Goal: Information Seeking & Learning: Learn about a topic

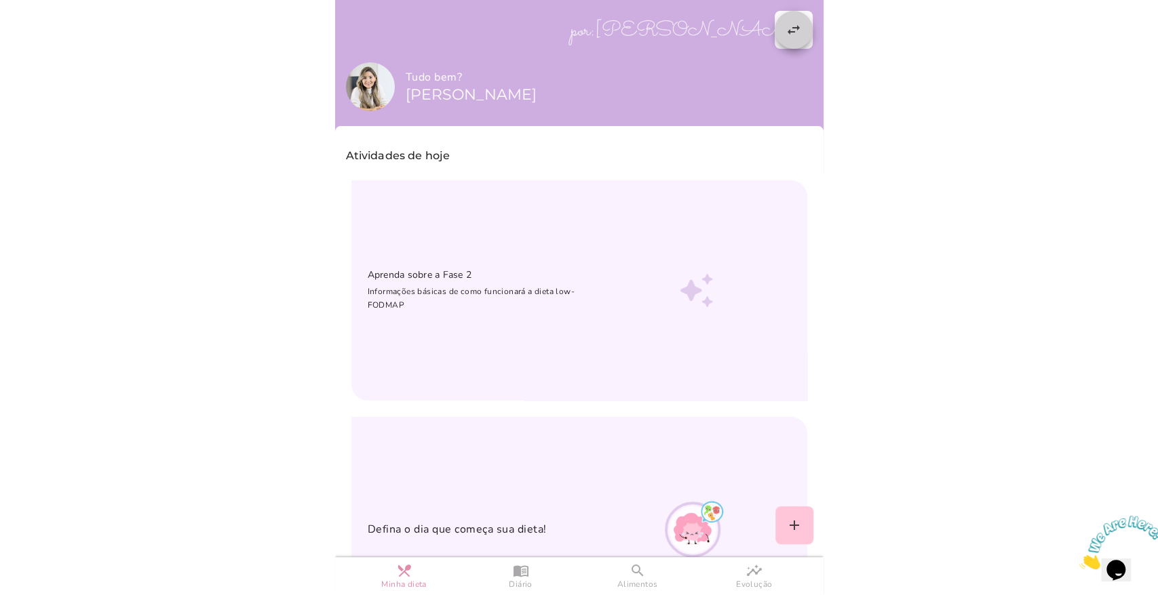
click at [0, 0] on slot "swap_horiz" at bounding box center [0, 0] width 0 height 0
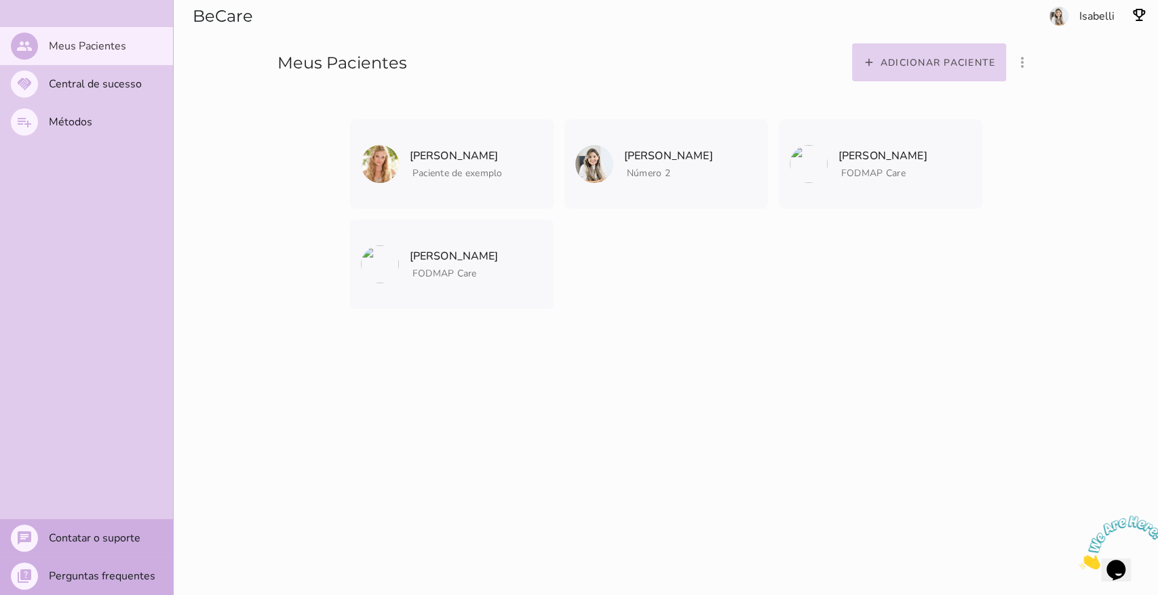
click at [0, 0] on slot "Adicionar paciente" at bounding box center [0, 0] width 0 height 0
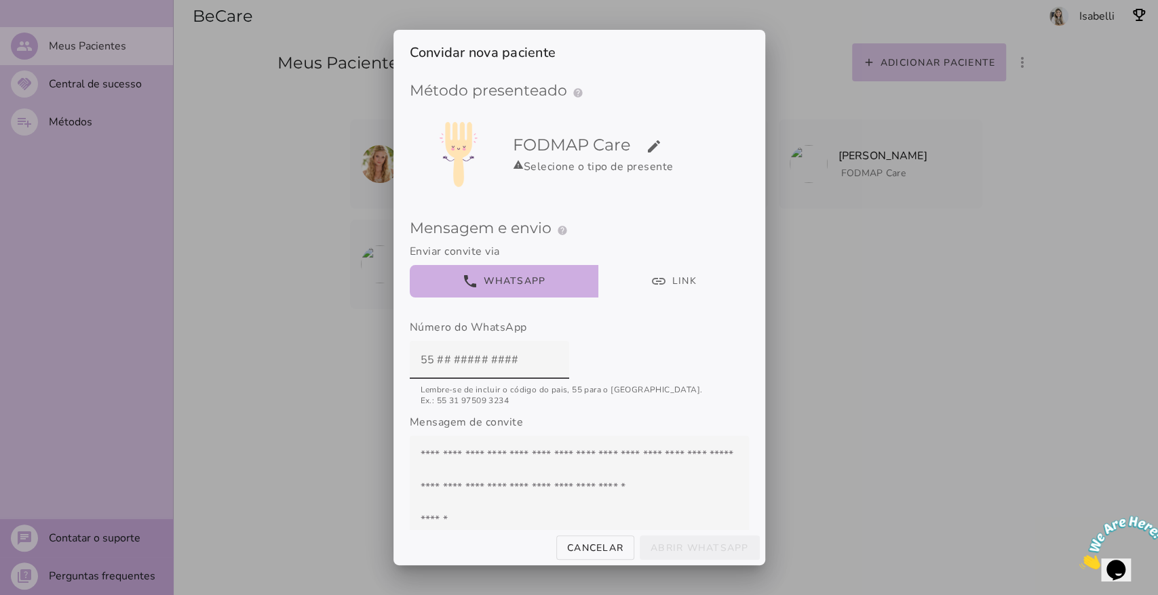
click at [814, 385] on div at bounding box center [579, 297] width 1158 height 595
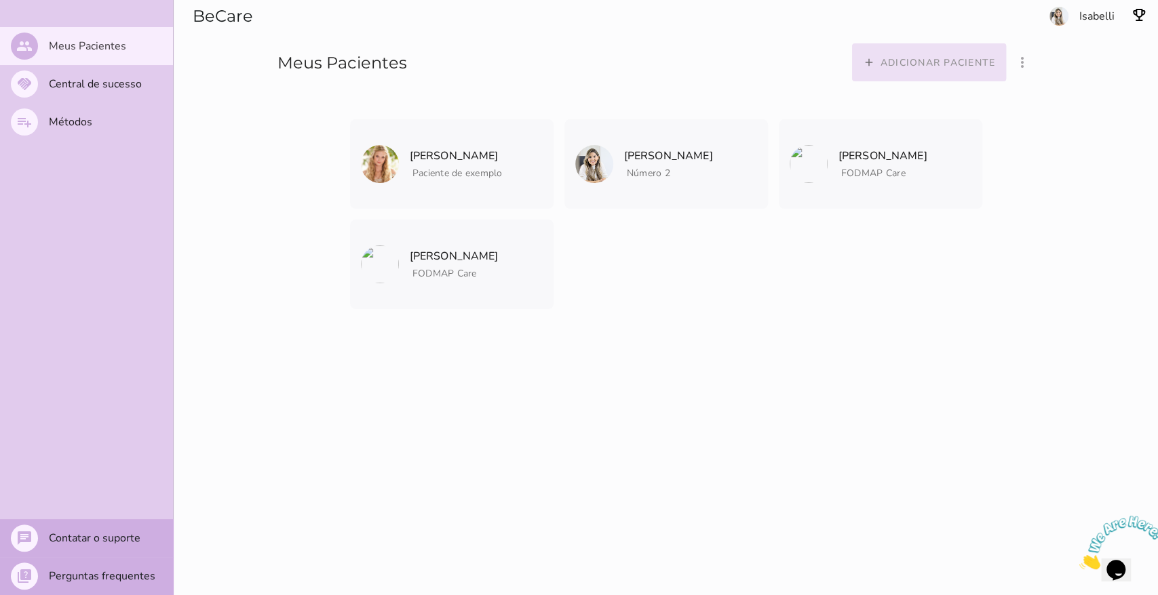
click at [0, 0] on slot "Adicionar paciente" at bounding box center [0, 0] width 0 height 0
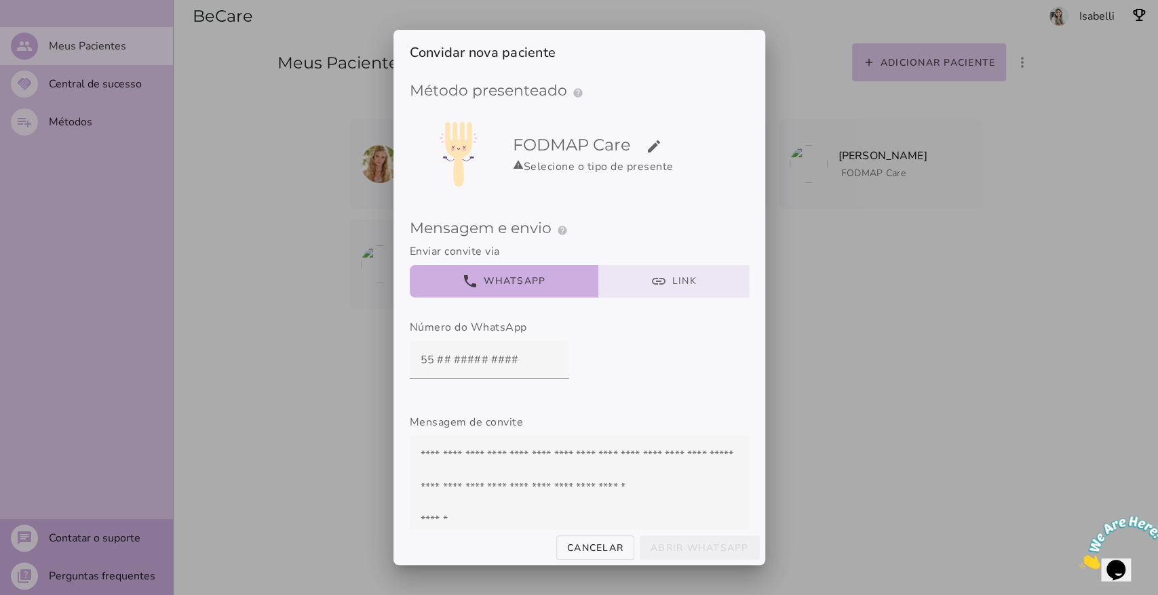
click at [673, 279] on button "link Link" at bounding box center [673, 281] width 151 height 33
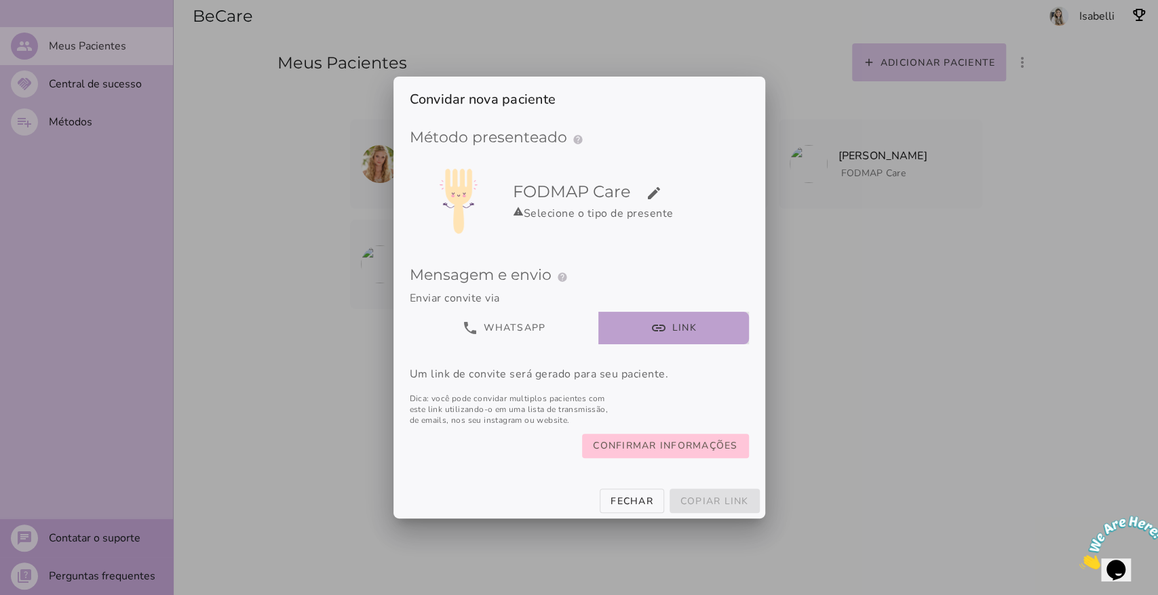
click at [674, 330] on button "link Link" at bounding box center [673, 328] width 151 height 33
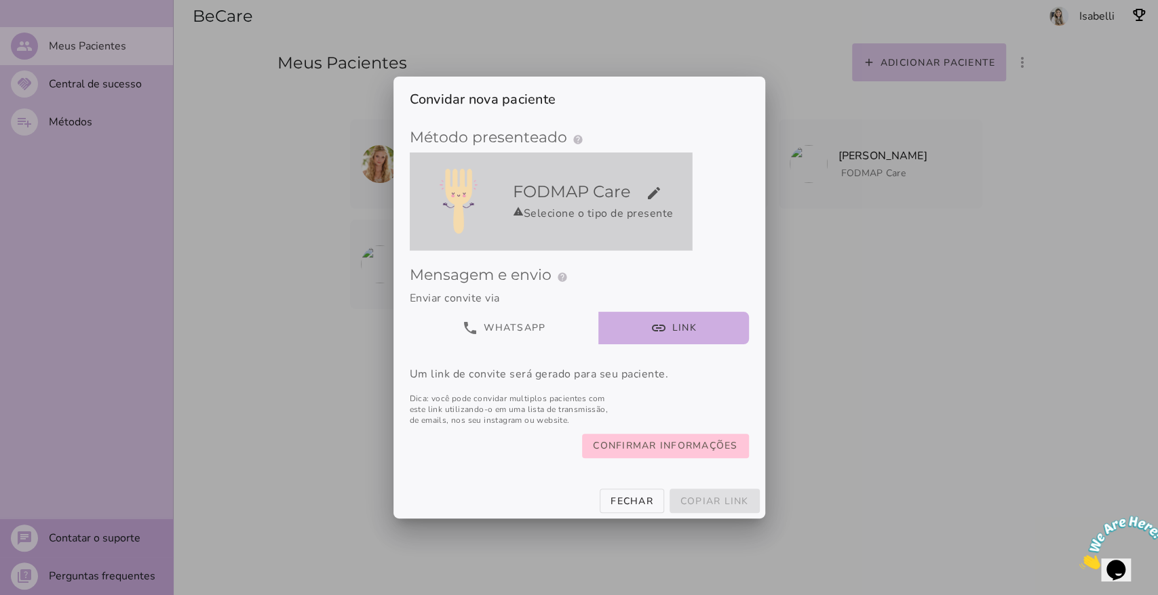
click at [606, 228] on div "FODMAP Care edit warning Selecione o tipo de presente" at bounding box center [599, 201] width 184 height 62
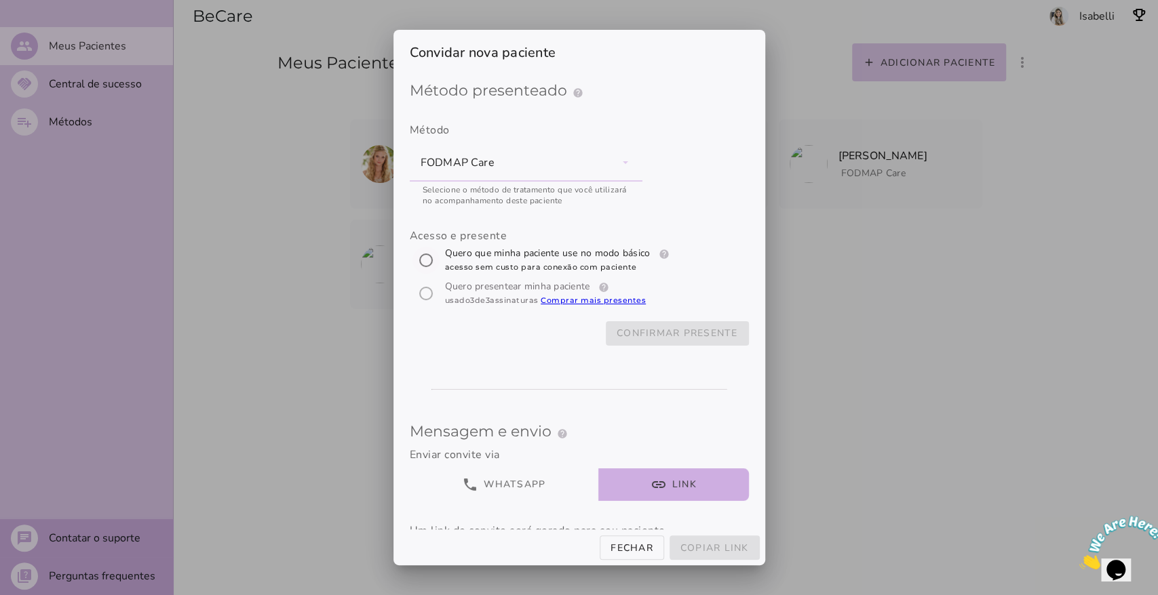
click at [424, 265] on input "[object Object]" at bounding box center [426, 260] width 33 height 33
radio input "****"
type mwc-radio "trial-extension"
click at [426, 292] on div "Acesso e presente" at bounding box center [579, 269] width 339 height 83
click at [530, 169] on div "FODMAP Care" at bounding box center [526, 163] width 233 height 38
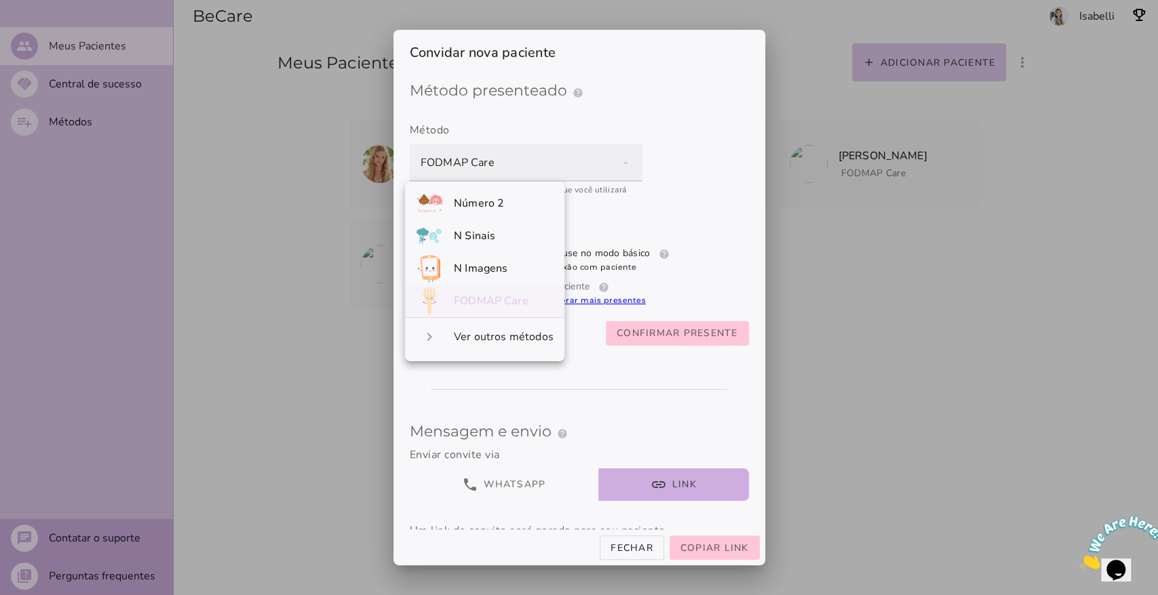
click at [530, 169] on div "FODMAP Care" at bounding box center [526, 163] width 233 height 38
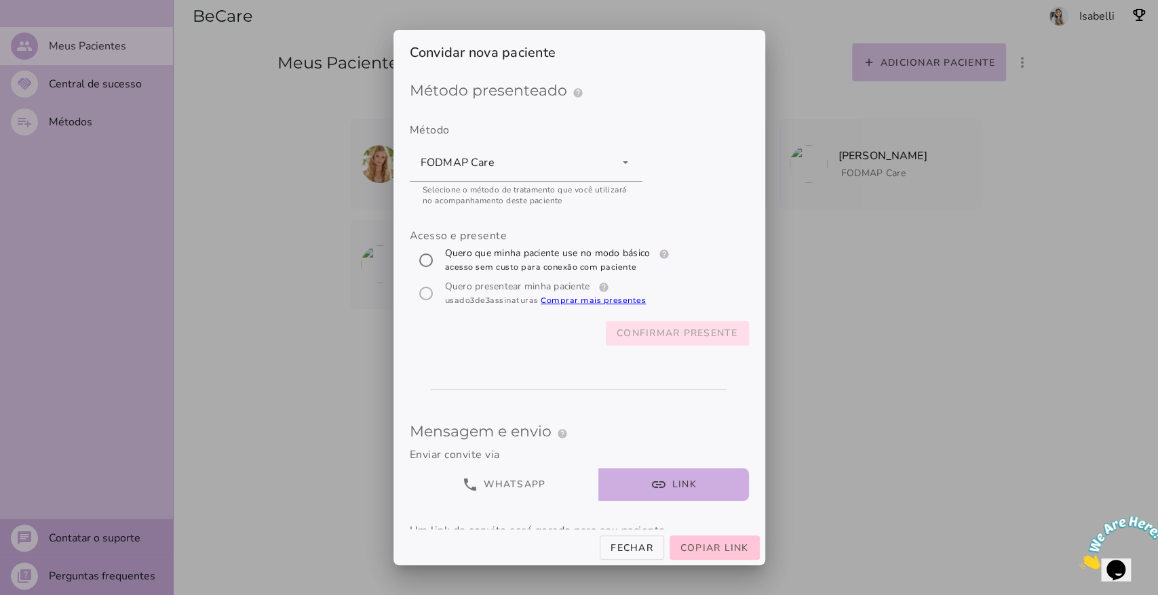
click at [0, 0] on slot "Confirmar presente" at bounding box center [0, 0] width 0 height 0
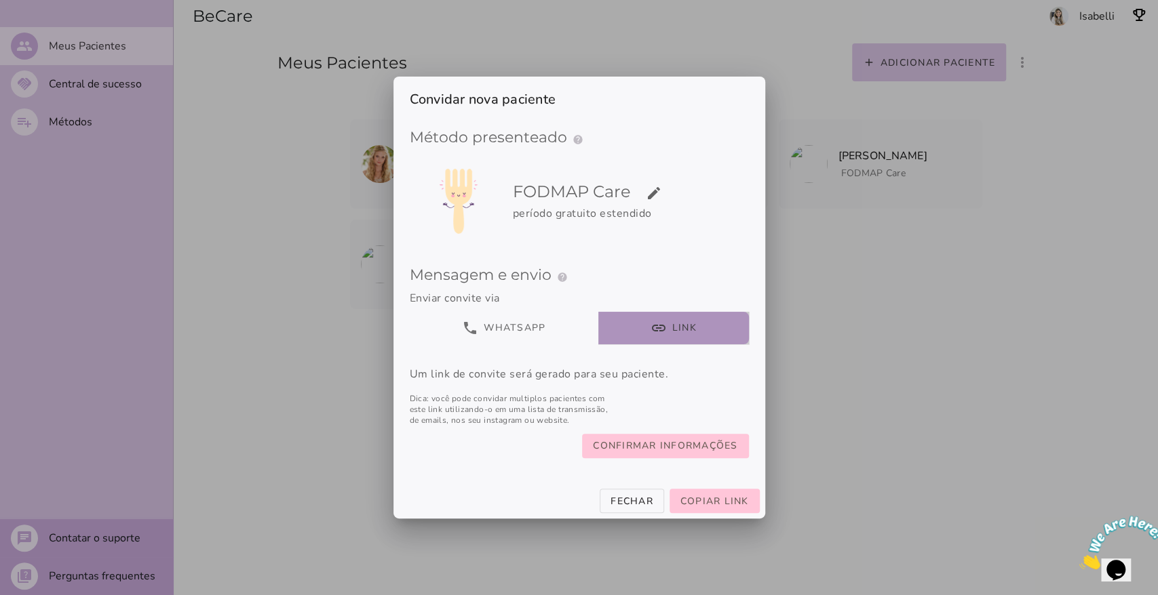
click at [678, 341] on button "link Link" at bounding box center [673, 328] width 151 height 33
click at [718, 511] on button "Copiar link" at bounding box center [714, 501] width 90 height 24
click at [824, 234] on div at bounding box center [579, 297] width 1158 height 595
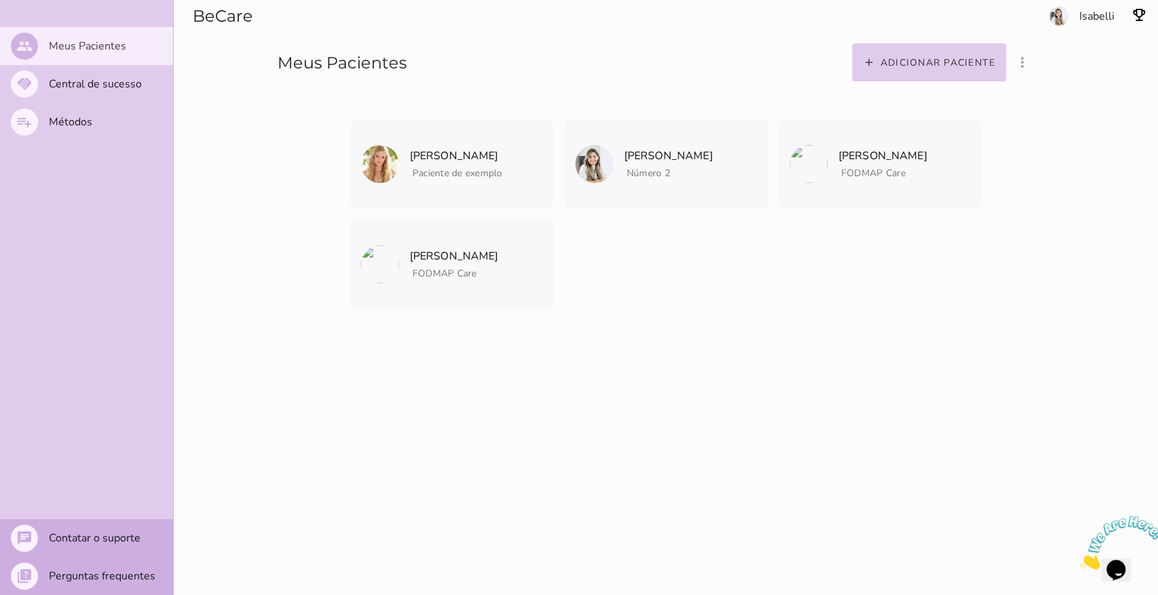
click at [0, 0] on slot "Meus Pacientes" at bounding box center [0, 0] width 0 height 0
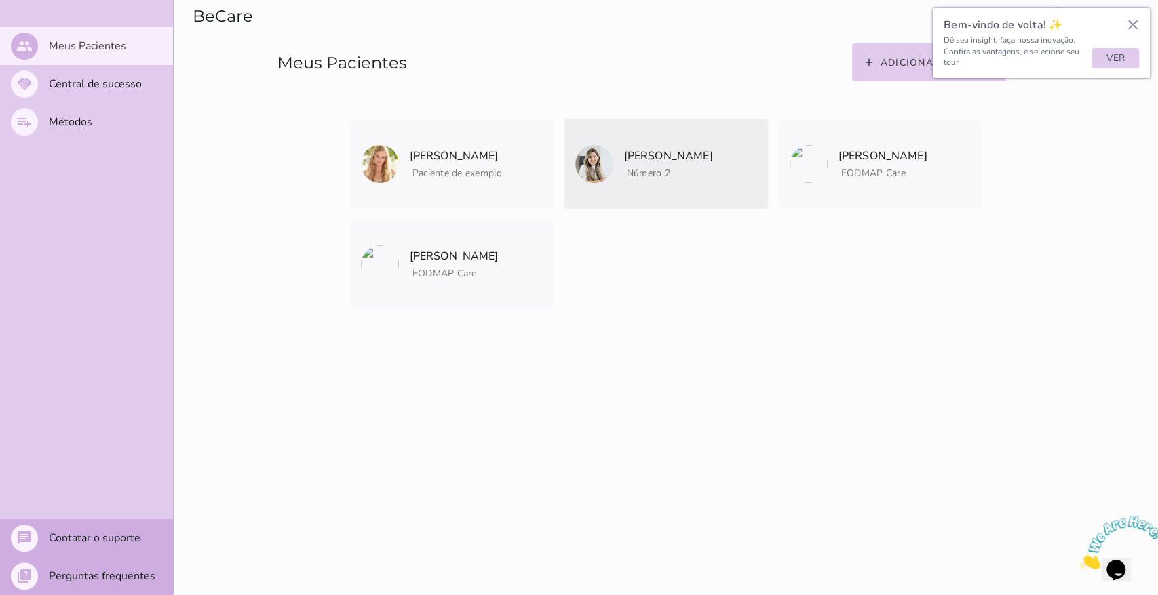
click at [637, 182] on mwc-list-item "Isabelli Claúdia Número 2 Arquivar paciente Quando você finalizar a terapia dig…" at bounding box center [665, 164] width 203 height 90
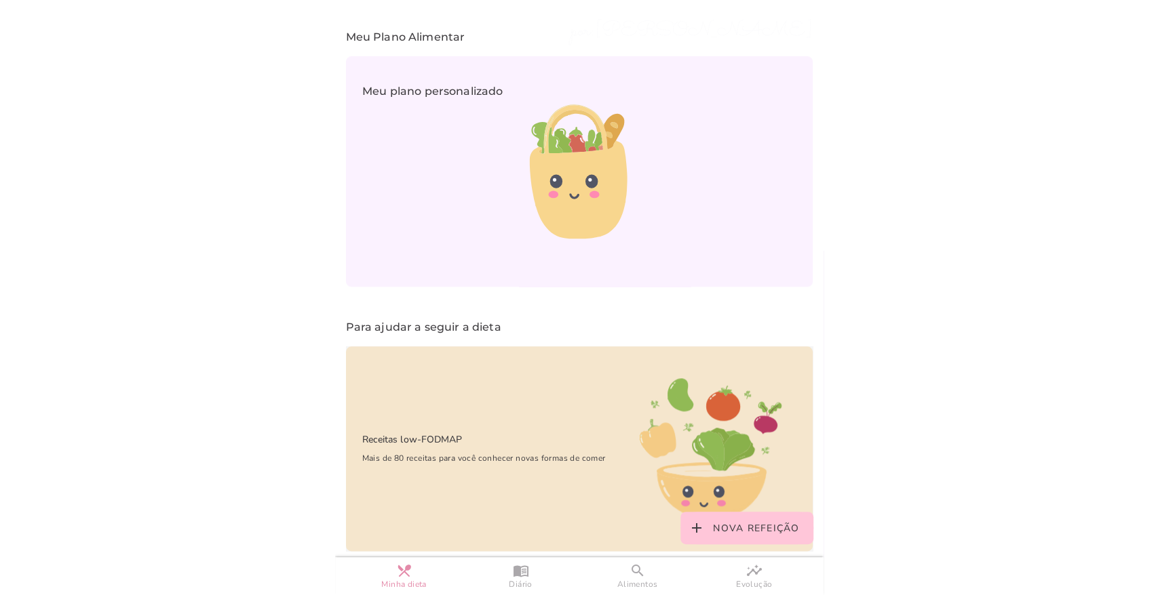
scroll to position [789, 0]
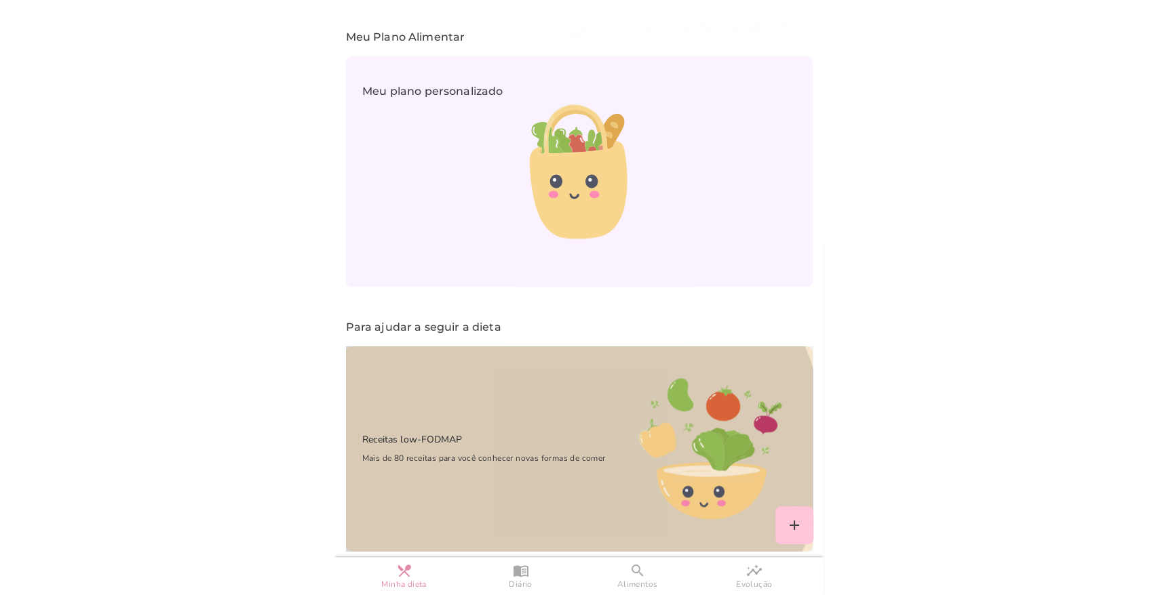
drag, startPoint x: 0, startPoint y: 0, endPoint x: 513, endPoint y: 462, distance: 690.1
click at [513, 462] on div "Receitas low-FODMAP Mais de 80 receitas para você conhecer novas formas de comer" at bounding box center [477, 449] width 262 height 66
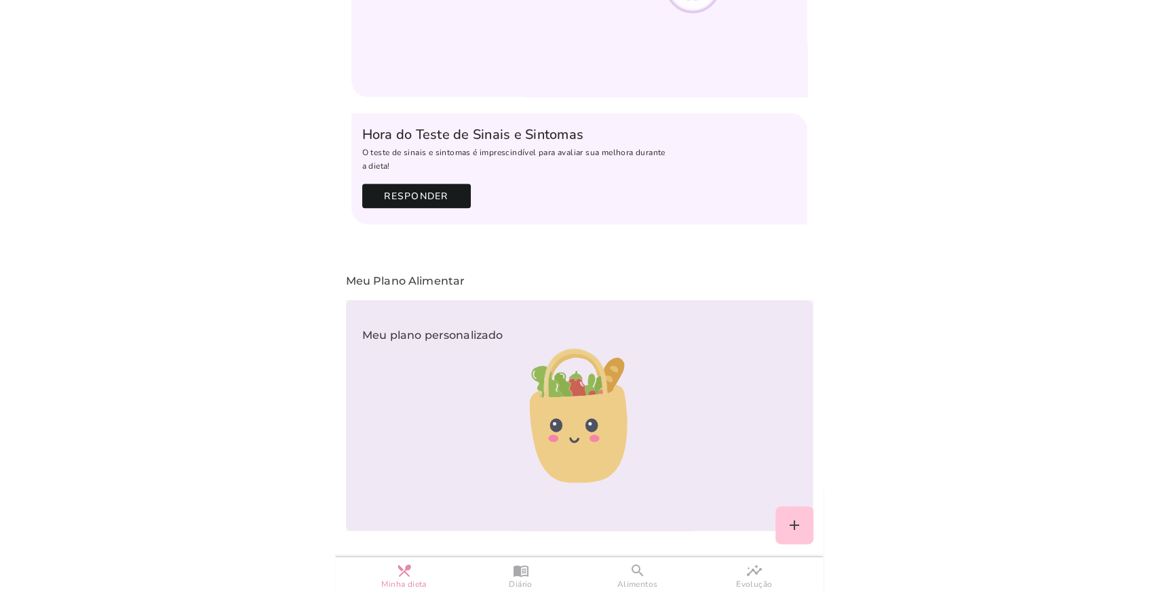
scroll to position [517, 0]
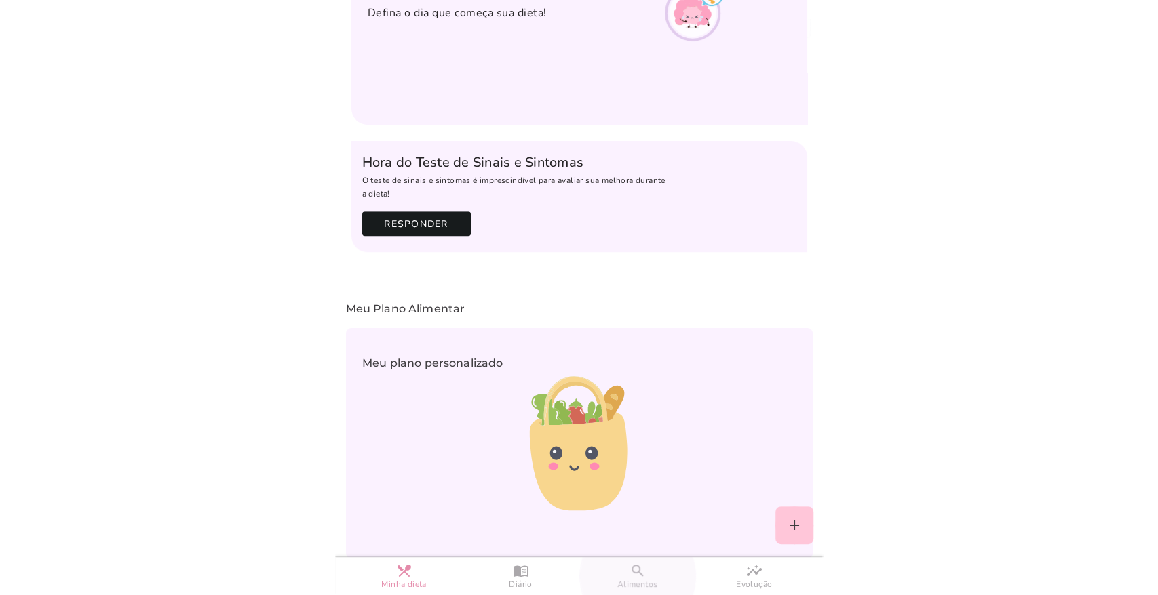
click at [0, 0] on slot "search" at bounding box center [0, 0] width 0 height 0
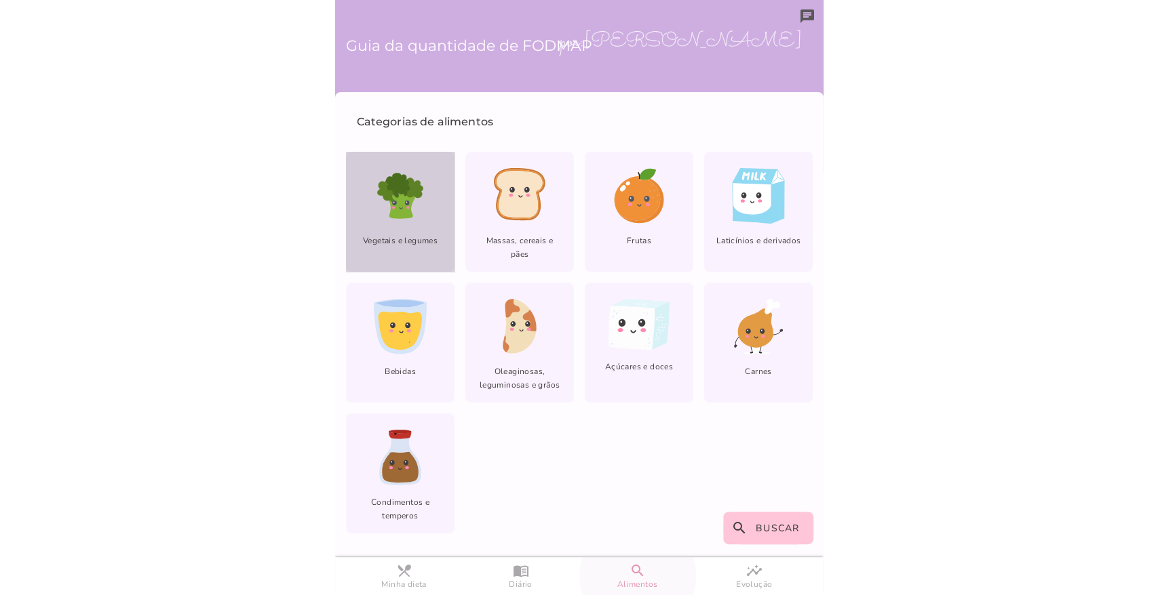
click at [351, 186] on div "Vegetais e legumes" at bounding box center [400, 212] width 109 height 120
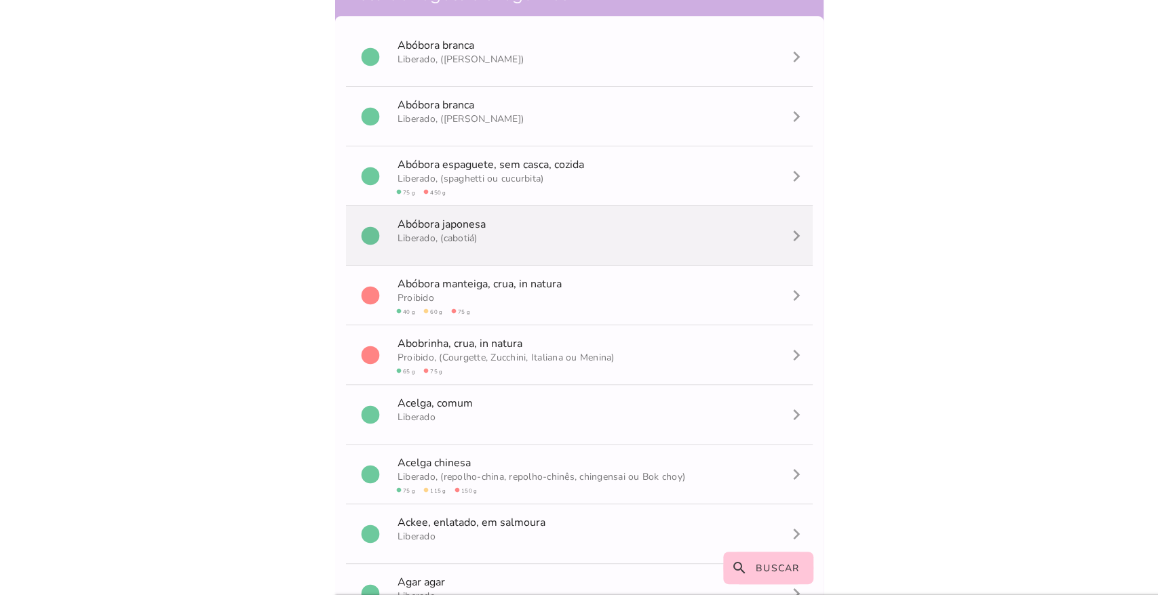
scroll to position [99, 0]
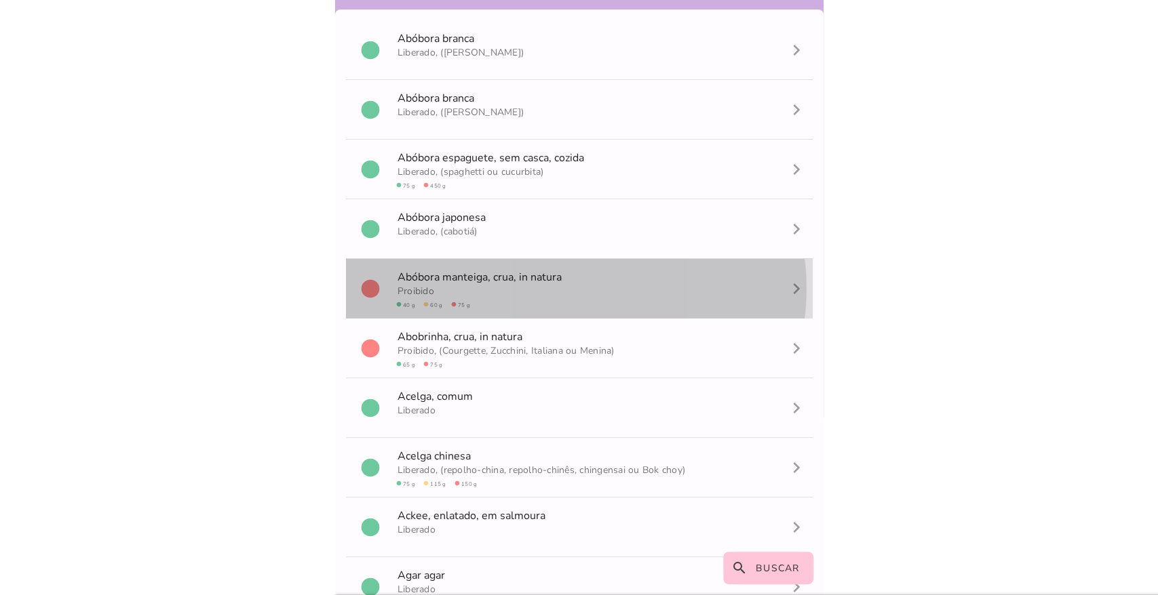
click at [444, 305] on mwc-icon "circle" at bounding box center [450, 304] width 12 height 5
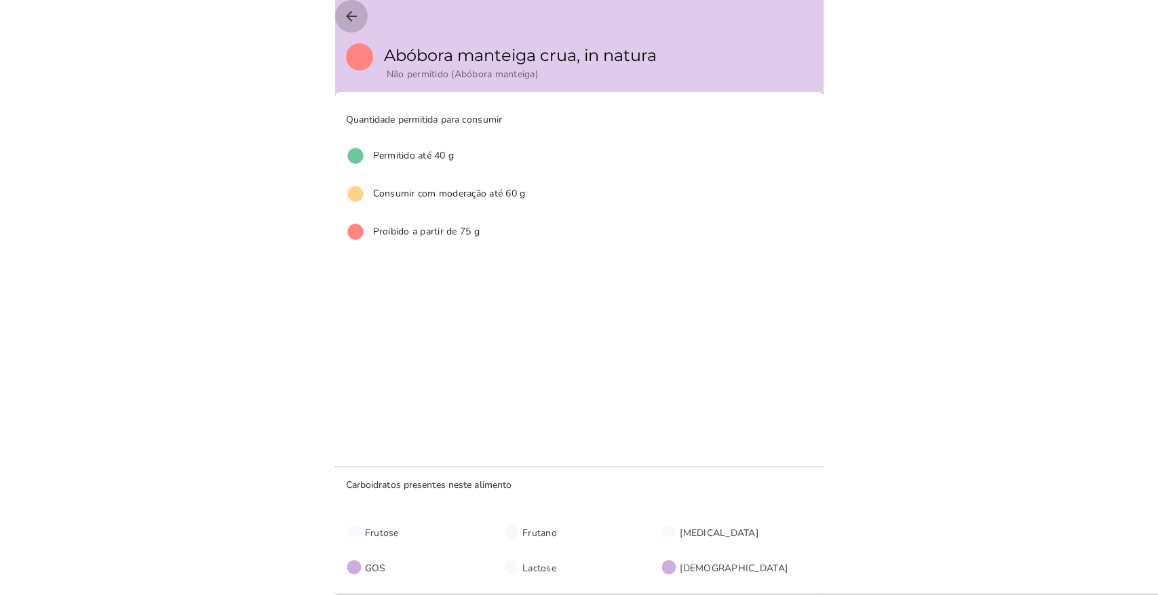
click at [349, 17] on icon "arrow_back" at bounding box center [351, 16] width 16 height 16
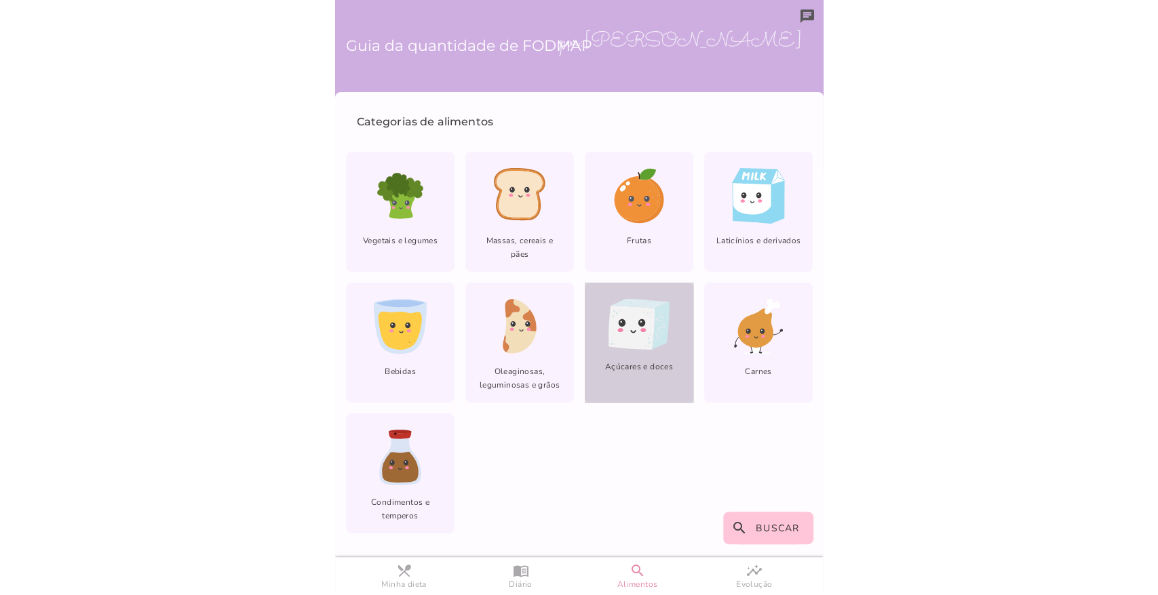
click at [623, 364] on span "Açúcares e doces" at bounding box center [639, 372] width 109 height 24
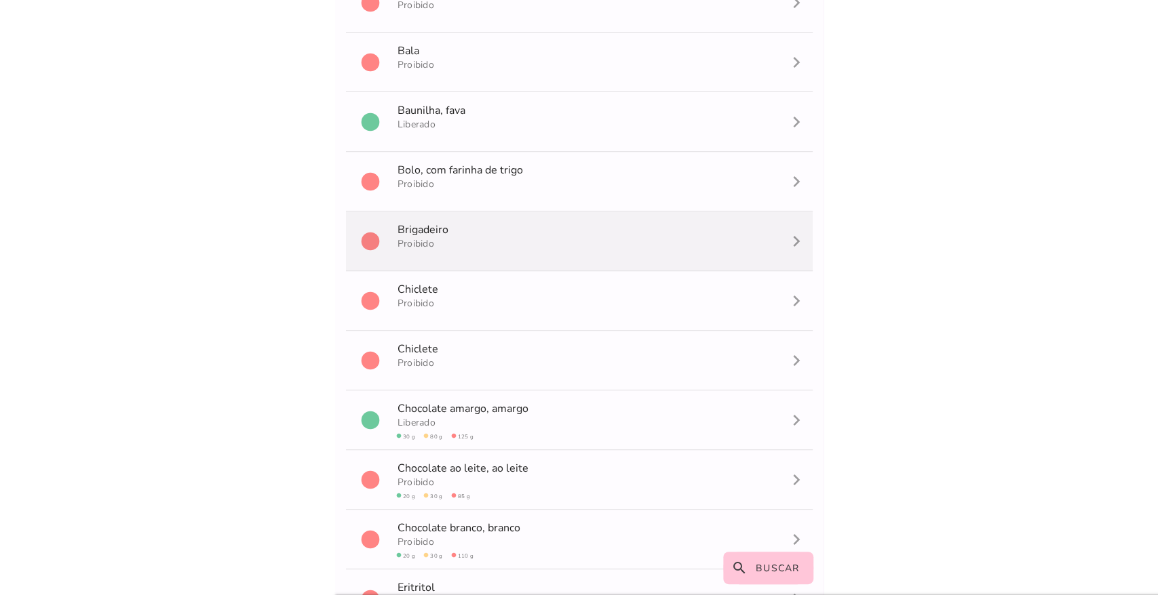
scroll to position [337, 0]
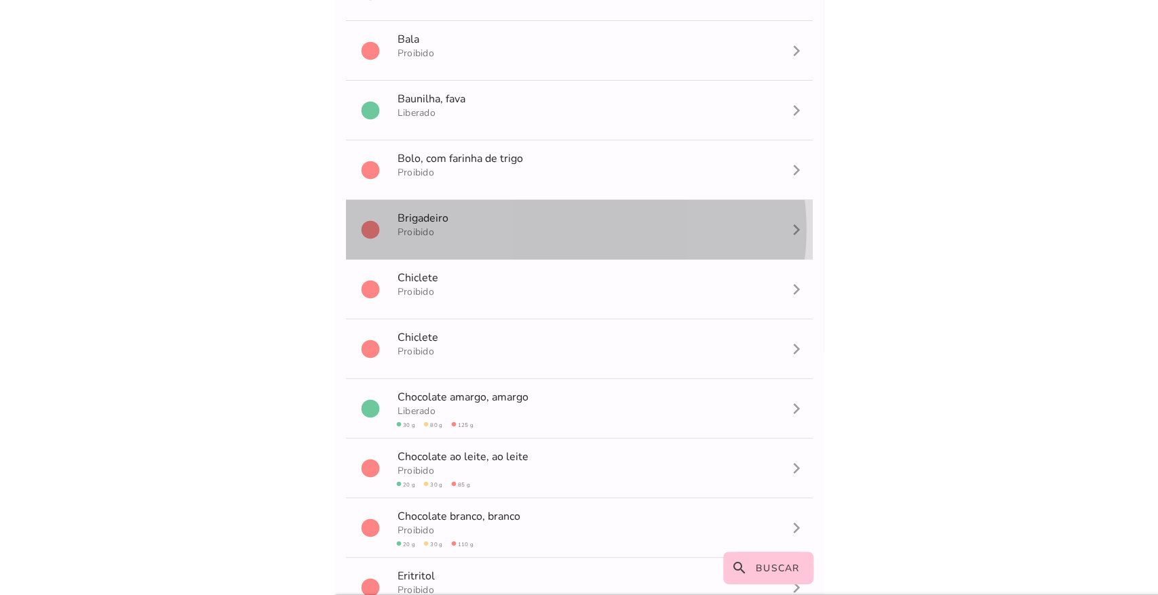
click at [432, 254] on mwc-list-item "circle B r i g a d e i r o Proibido navigate_next" at bounding box center [579, 230] width 467 height 60
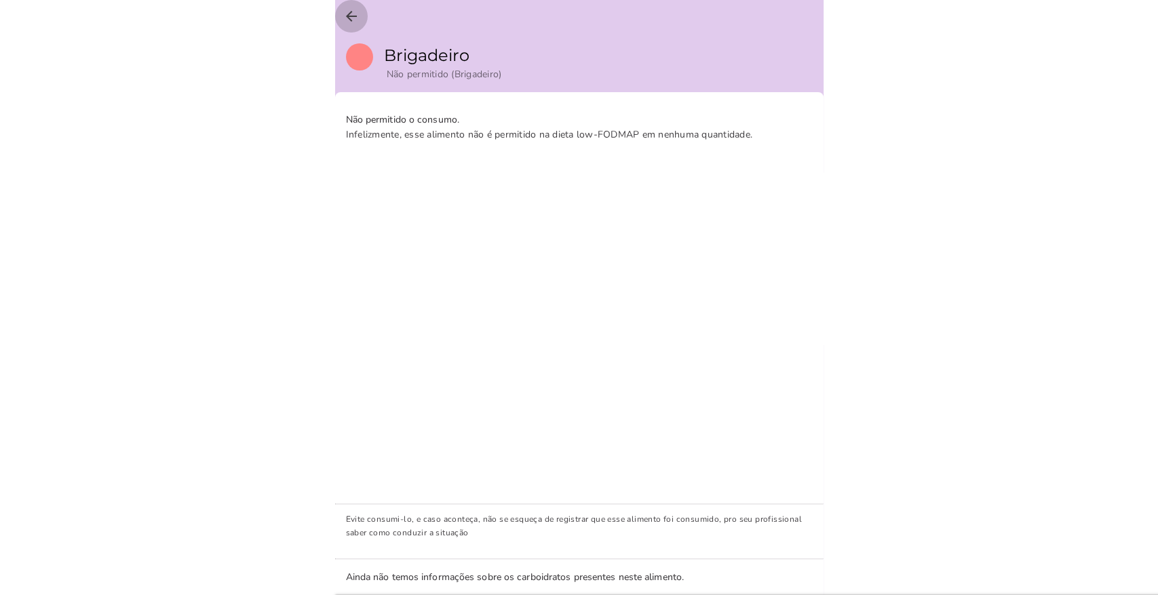
click at [351, 16] on icon "arrow_back" at bounding box center [351, 16] width 16 height 16
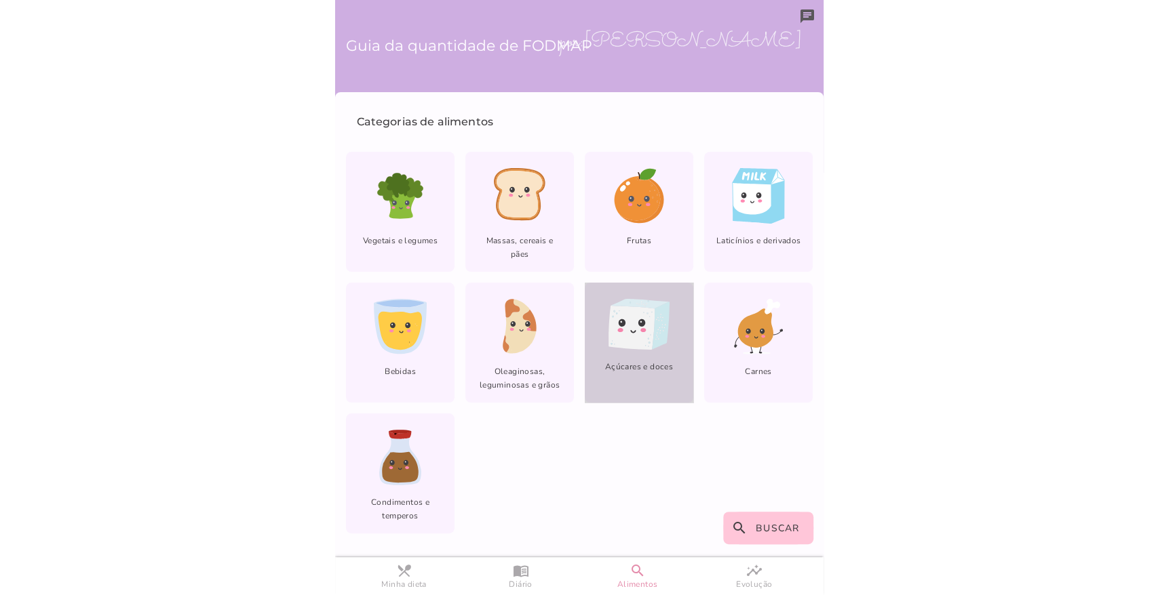
click at [655, 338] on icon at bounding box center [661, 325] width 18 height 47
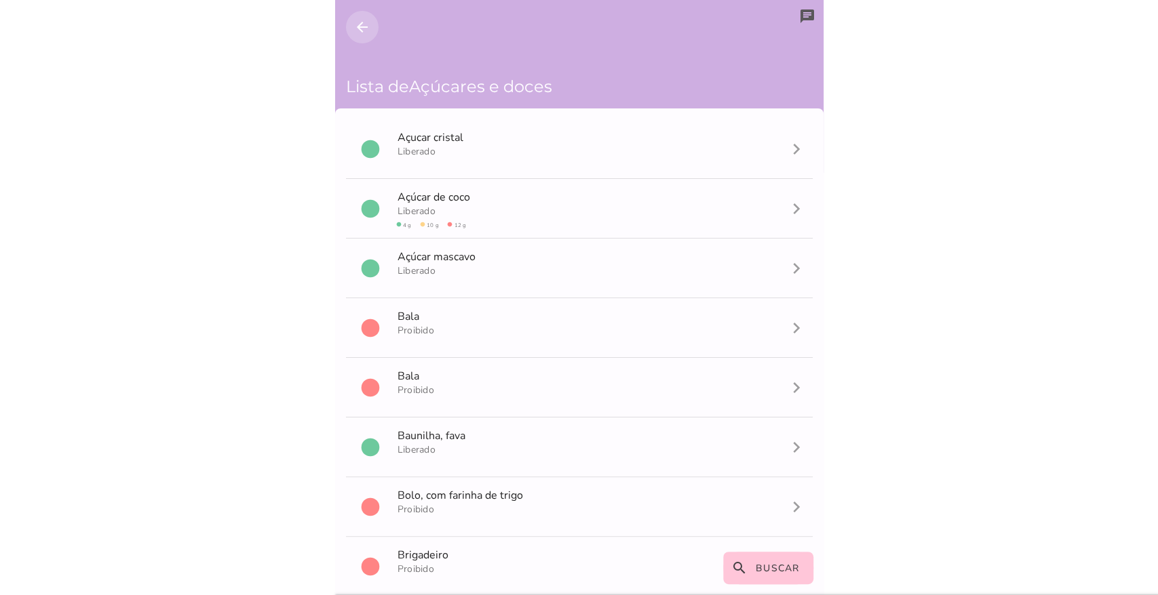
click at [357, 31] on icon "arrow_back" at bounding box center [362, 27] width 16 height 16
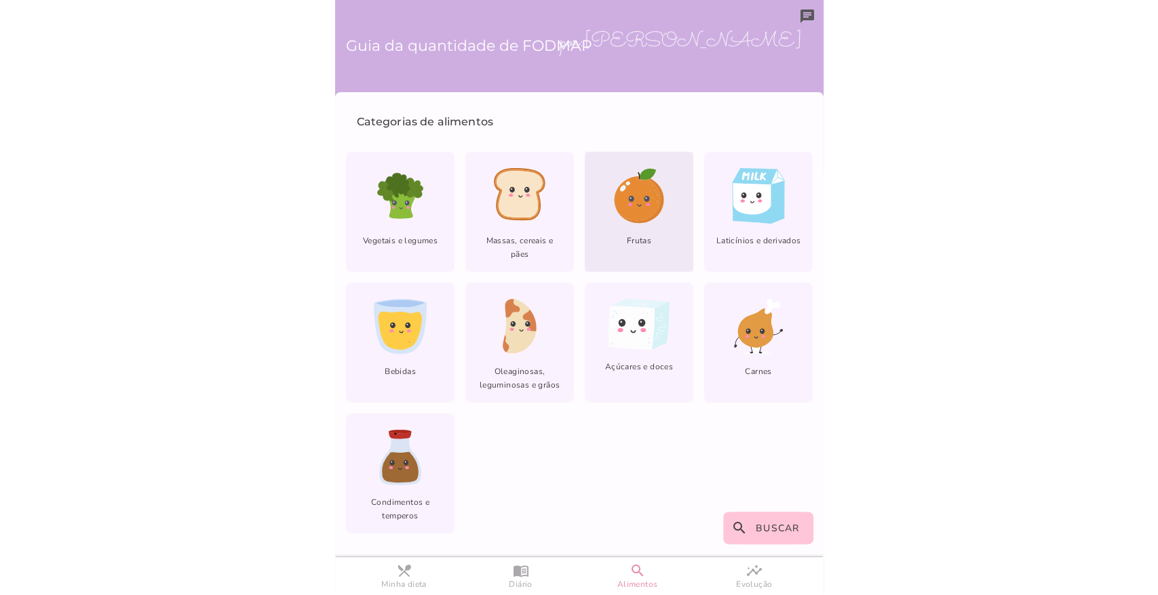
click at [613, 225] on div "Frutas" at bounding box center [639, 212] width 109 height 120
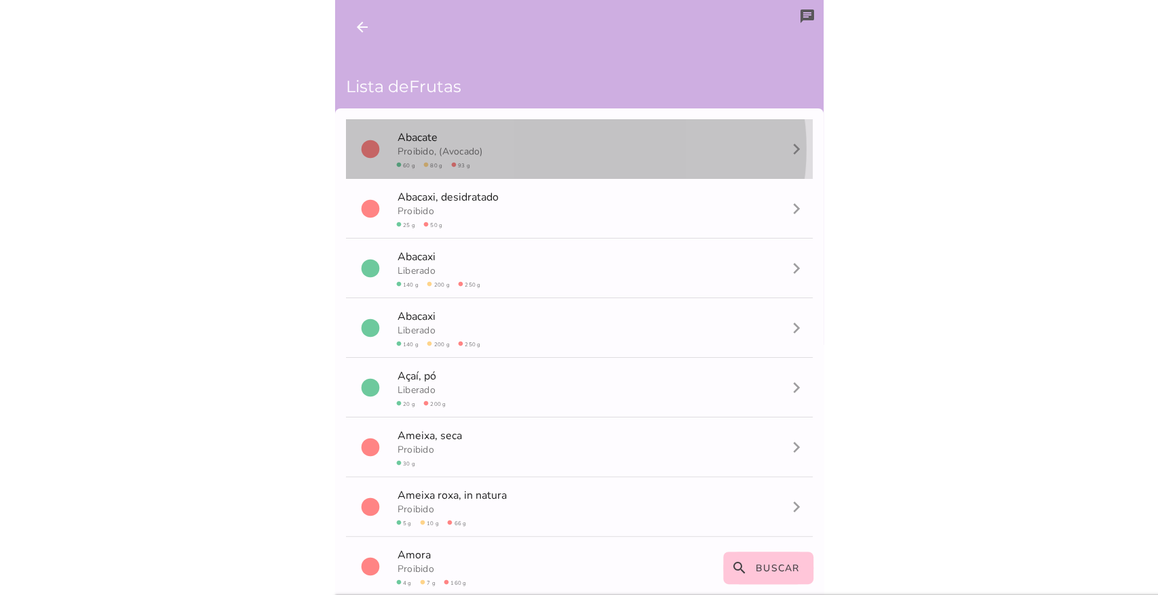
click at [477, 142] on span "Proibido, (Avocado) circle 60 g circle 80 g circle 93 g" at bounding box center [439, 156] width 88 height 30
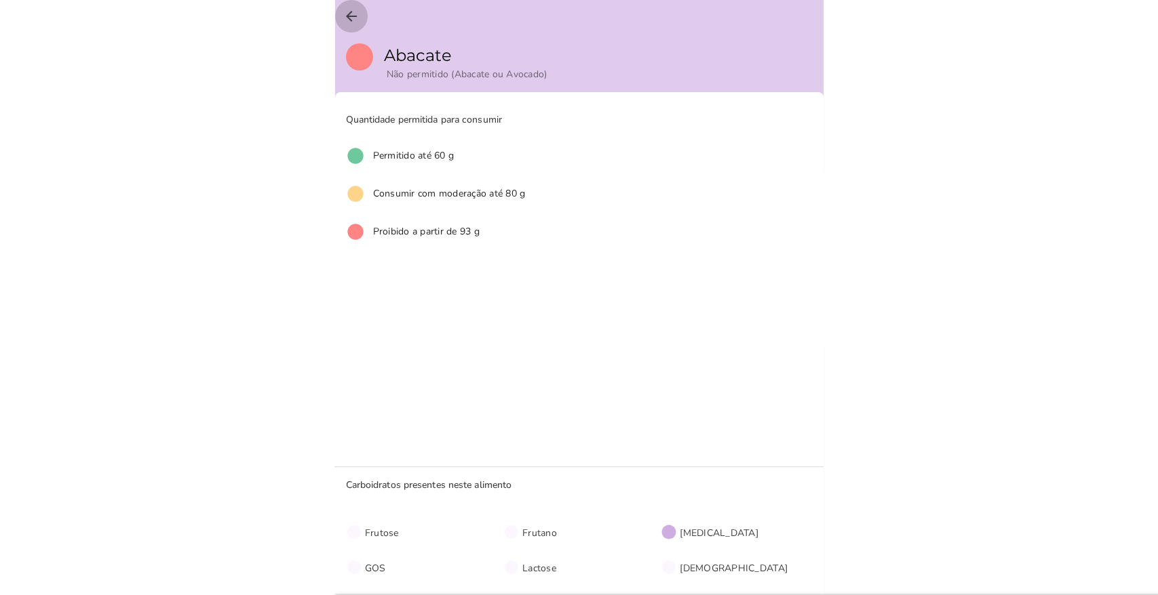
click at [364, 23] on button "arrow_back" at bounding box center [351, 16] width 33 height 33
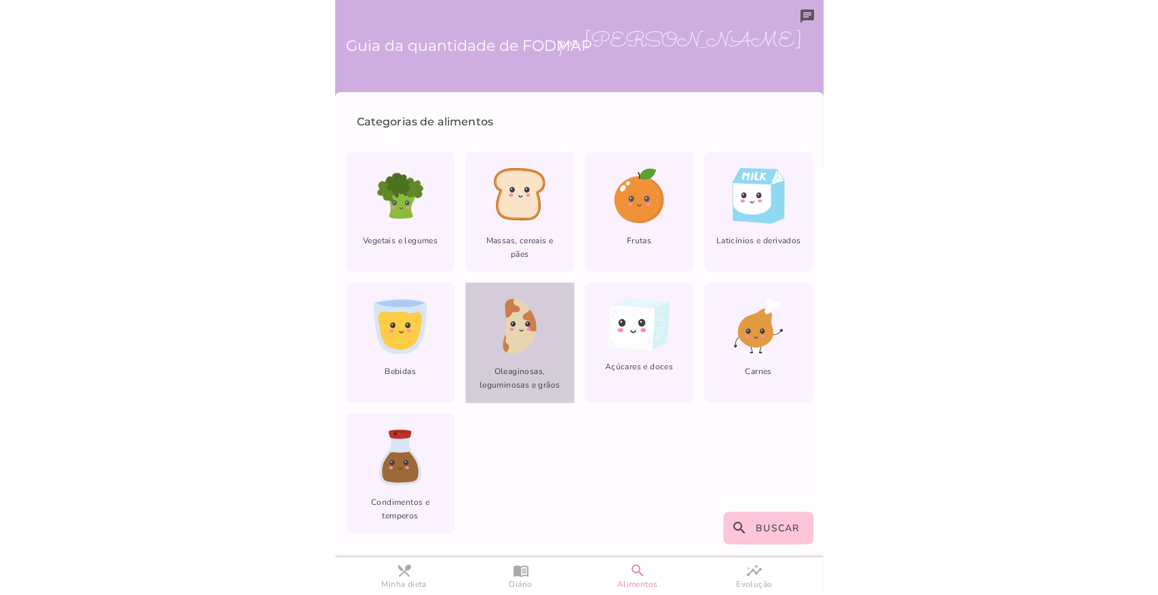
click at [518, 343] on icon at bounding box center [520, 327] width 32 height 55
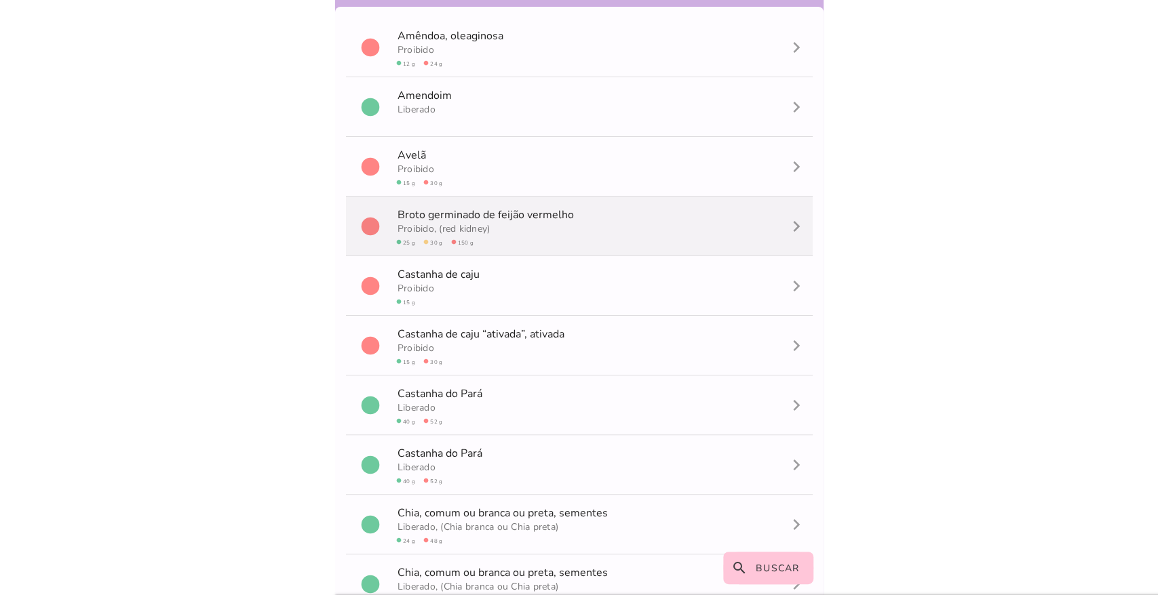
scroll to position [102, 0]
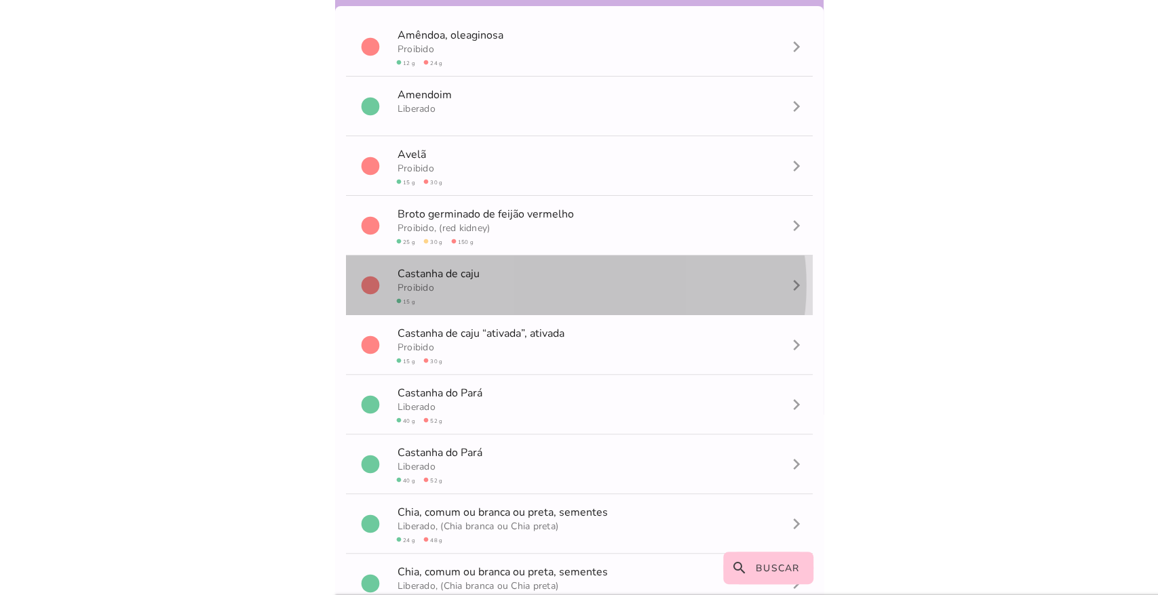
click at [484, 297] on mwc-list-item "circle C a s t a n h a d e c a j u Proibido circle 15 g navigate_next" at bounding box center [579, 286] width 467 height 60
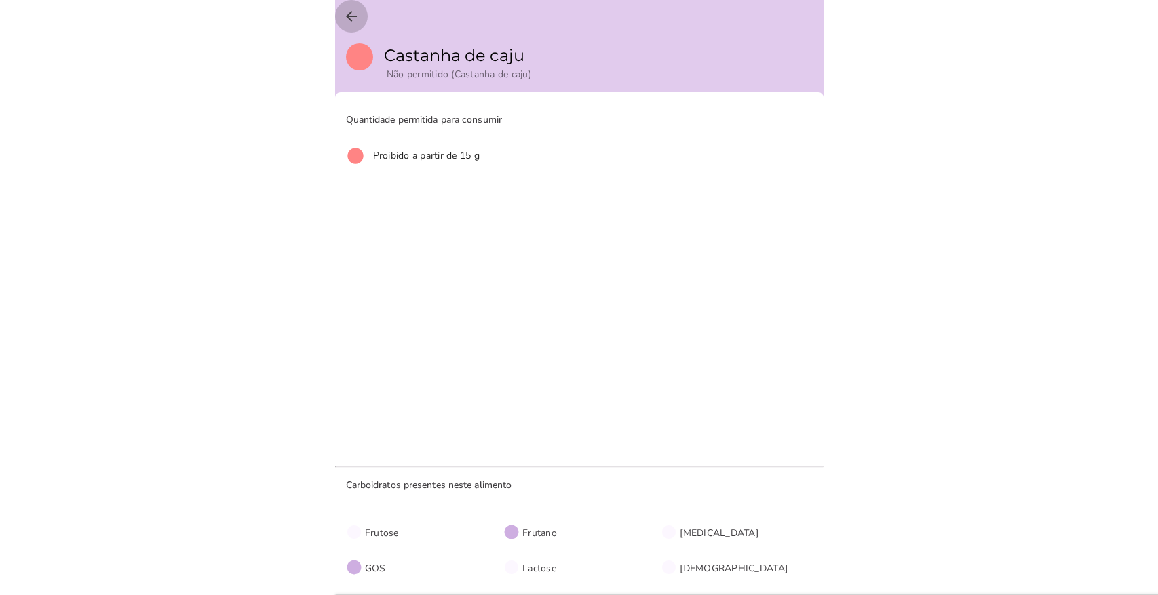
click at [347, 13] on icon "arrow_back" at bounding box center [351, 16] width 16 height 16
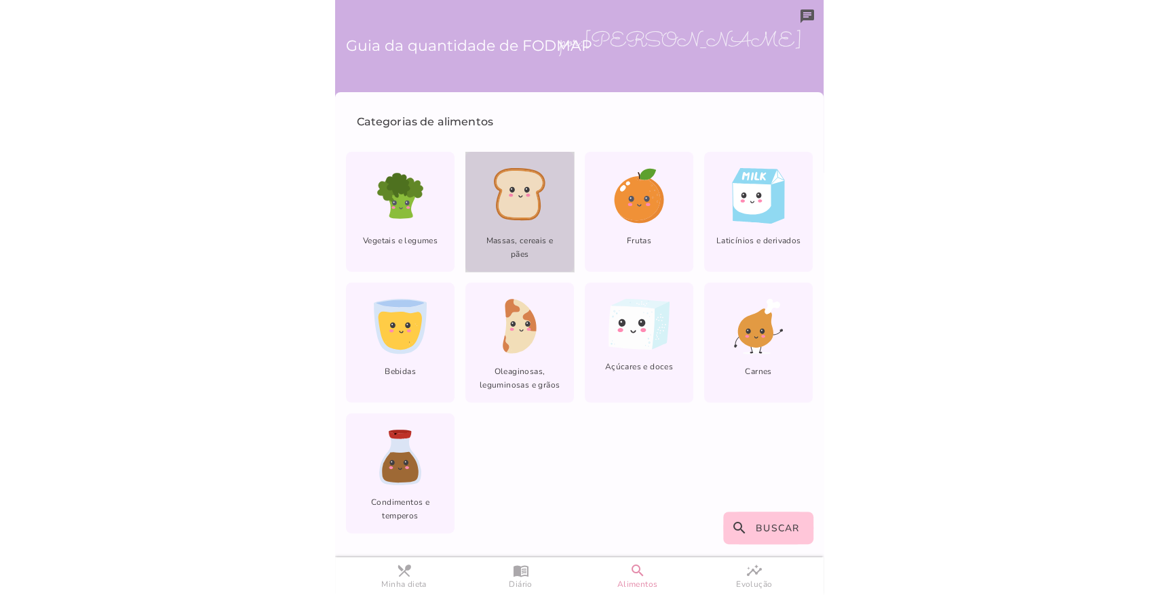
click at [548, 248] on span "Massas, cereais e pães" at bounding box center [519, 253] width 109 height 38
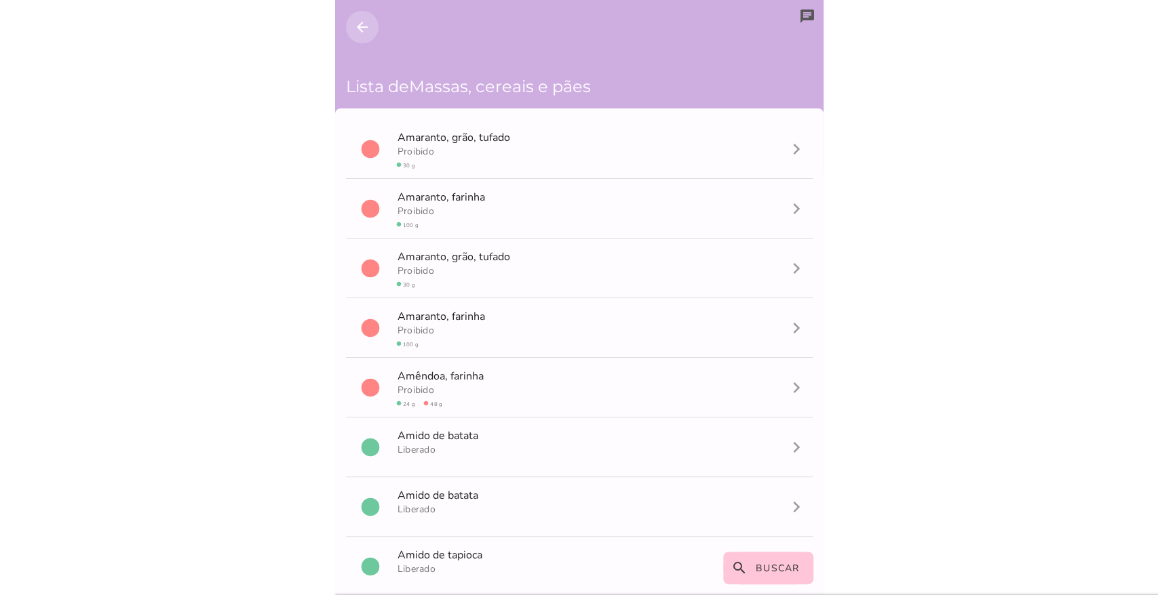
click at [364, 21] on icon "arrow_back" at bounding box center [362, 27] width 16 height 16
